Goal: Information Seeking & Learning: Learn about a topic

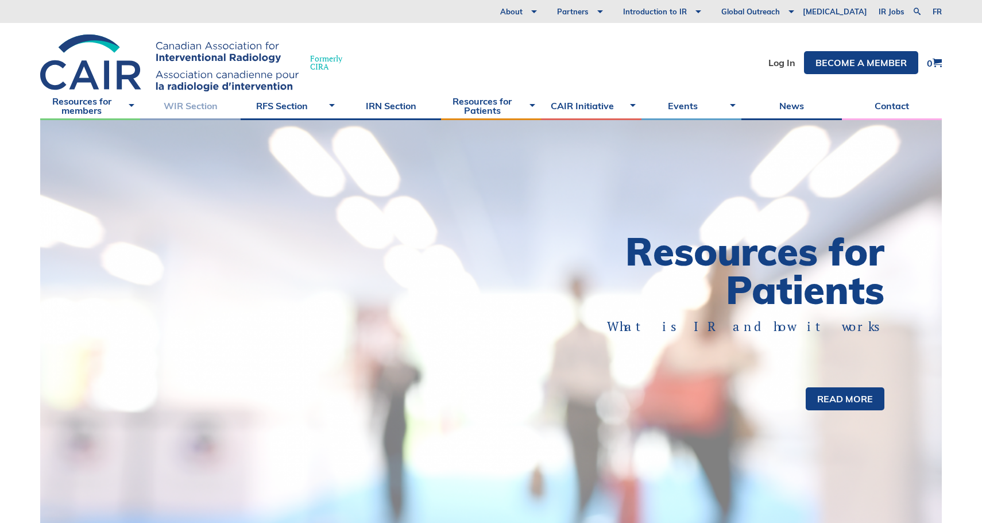
click at [201, 107] on link "WIR Section" at bounding box center [190, 105] width 100 height 29
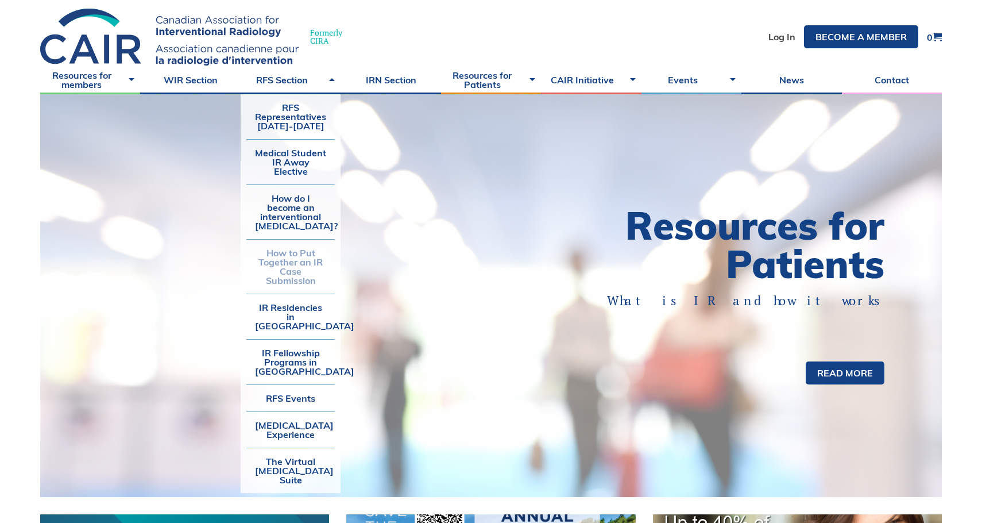
scroll to position [26, 0]
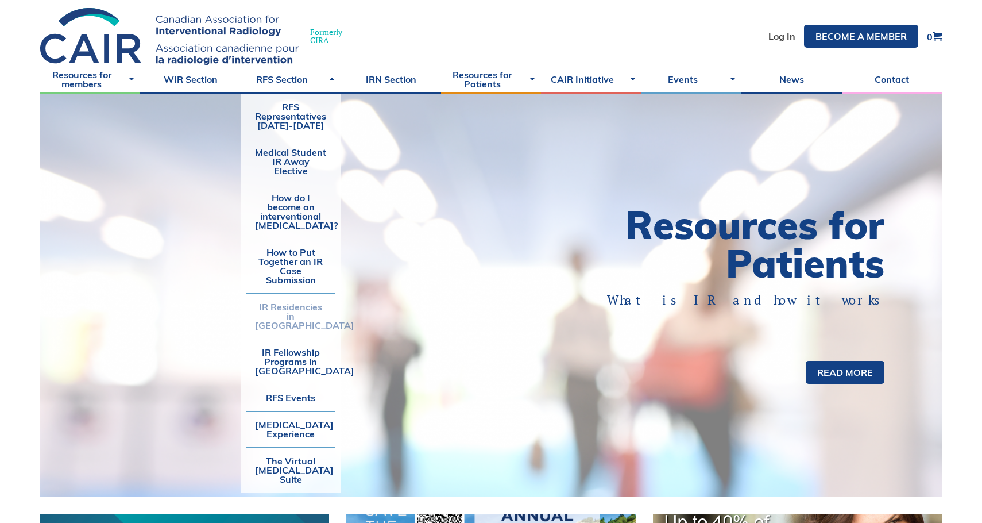
click at [305, 311] on link "IR Residencies in [GEOGRAPHIC_DATA]" at bounding box center [290, 316] width 88 height 45
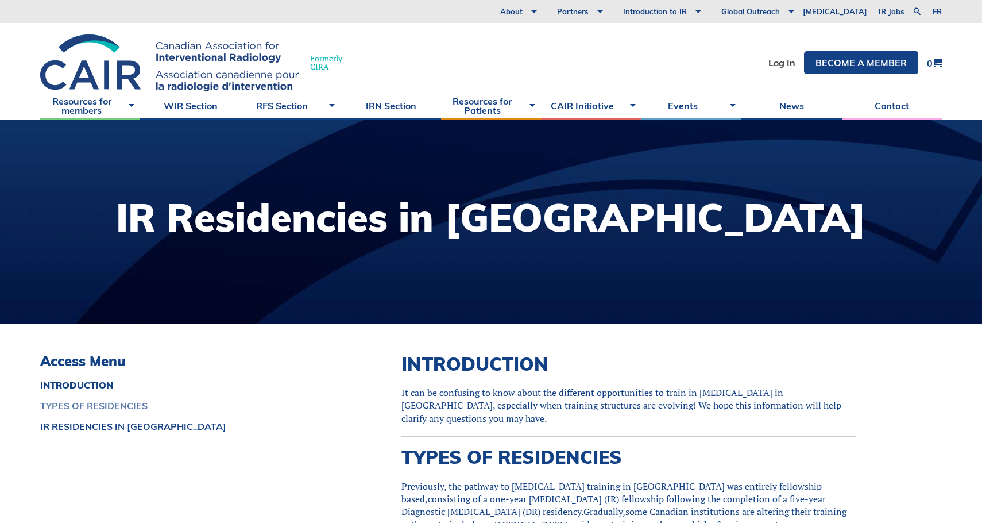
click at [97, 408] on link "TYPES OF RESIDENCIES" at bounding box center [192, 405] width 304 height 9
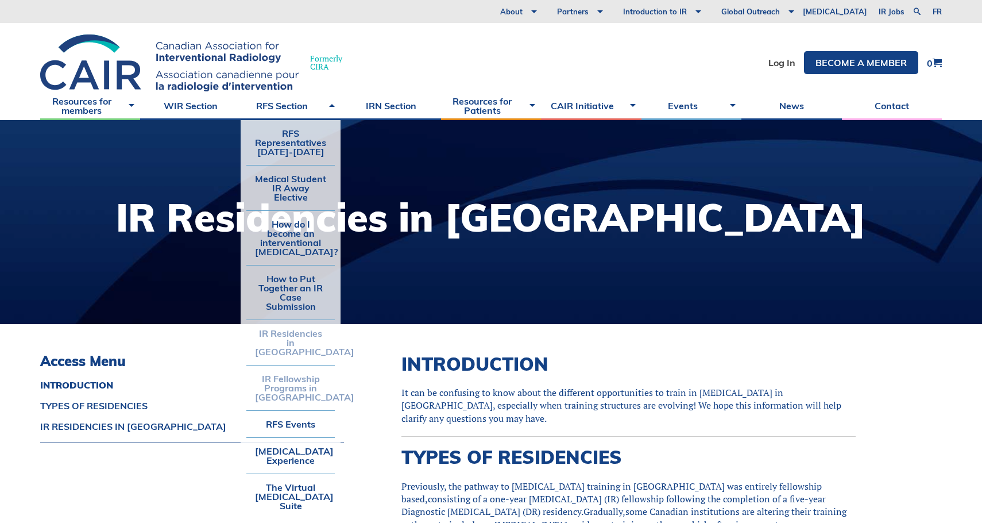
click at [298, 381] on link "IR Fellowship Programs in [GEOGRAPHIC_DATA]" at bounding box center [290, 387] width 88 height 45
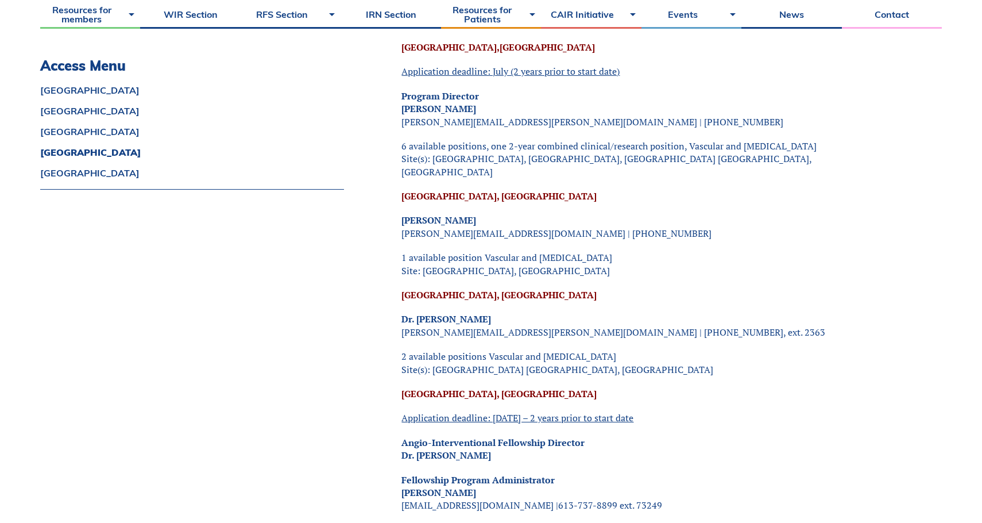
scroll to position [1617, 0]
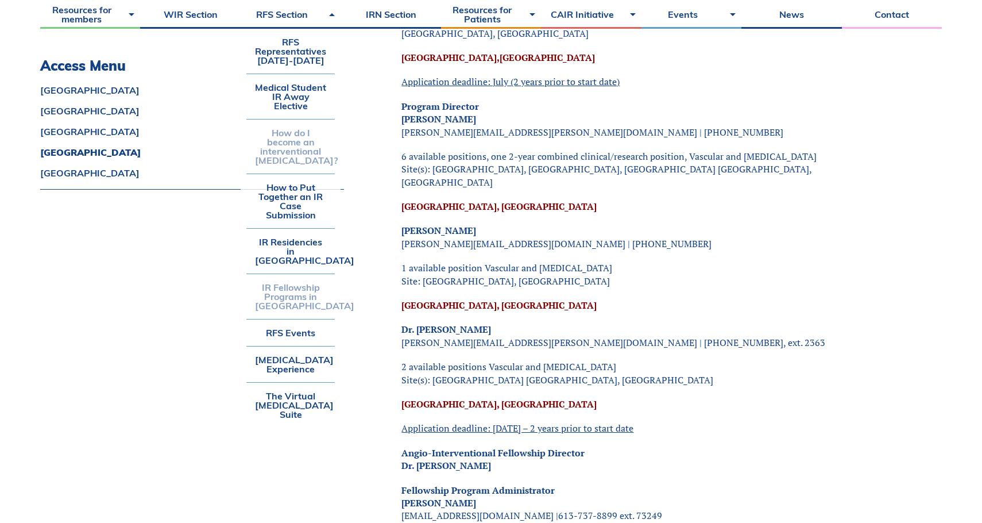
click at [291, 159] on link "How do I become an interventional [MEDICAL_DATA]?" at bounding box center [290, 146] width 88 height 54
